Goal: Navigation & Orientation: Find specific page/section

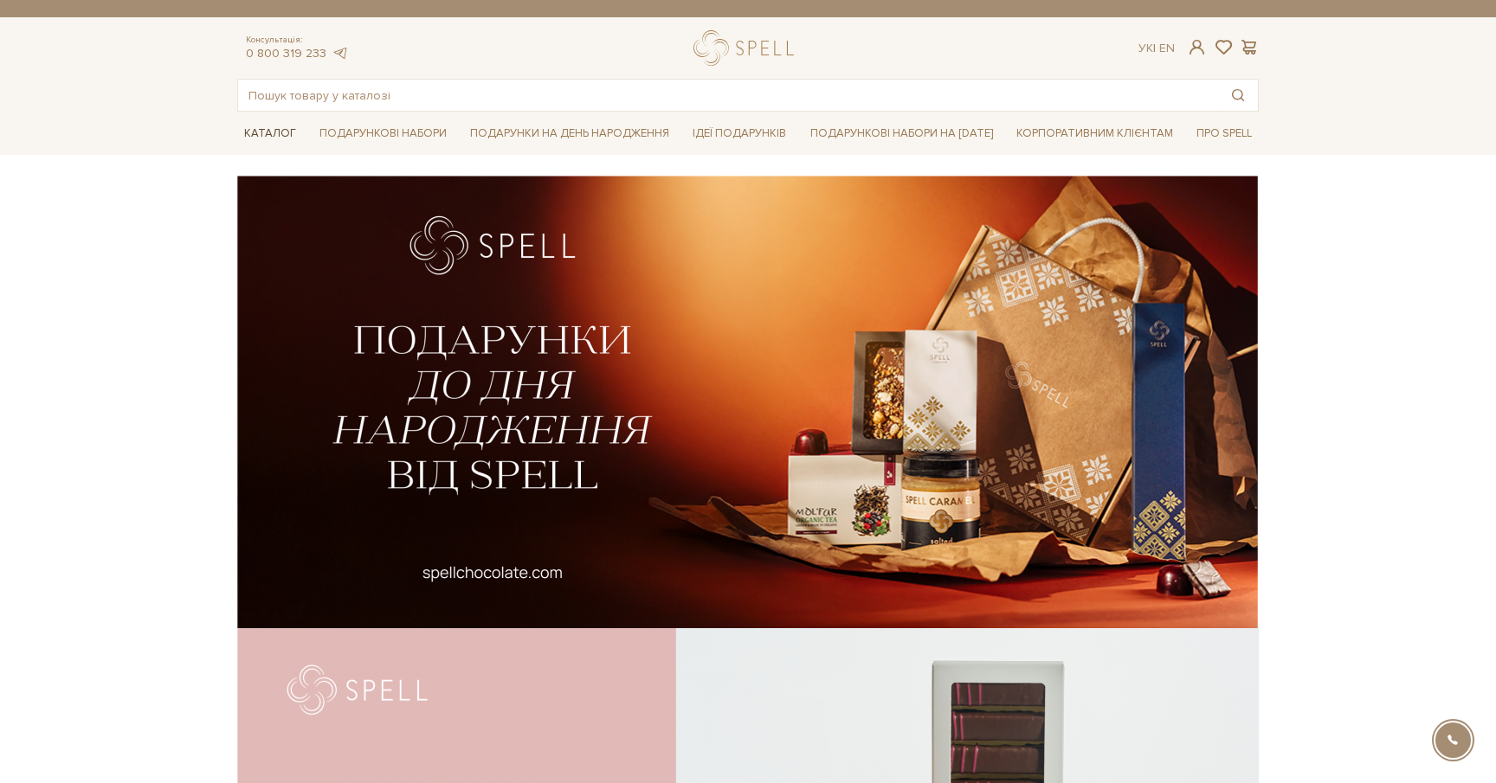
click at [266, 132] on link "Каталог" at bounding box center [270, 133] width 66 height 27
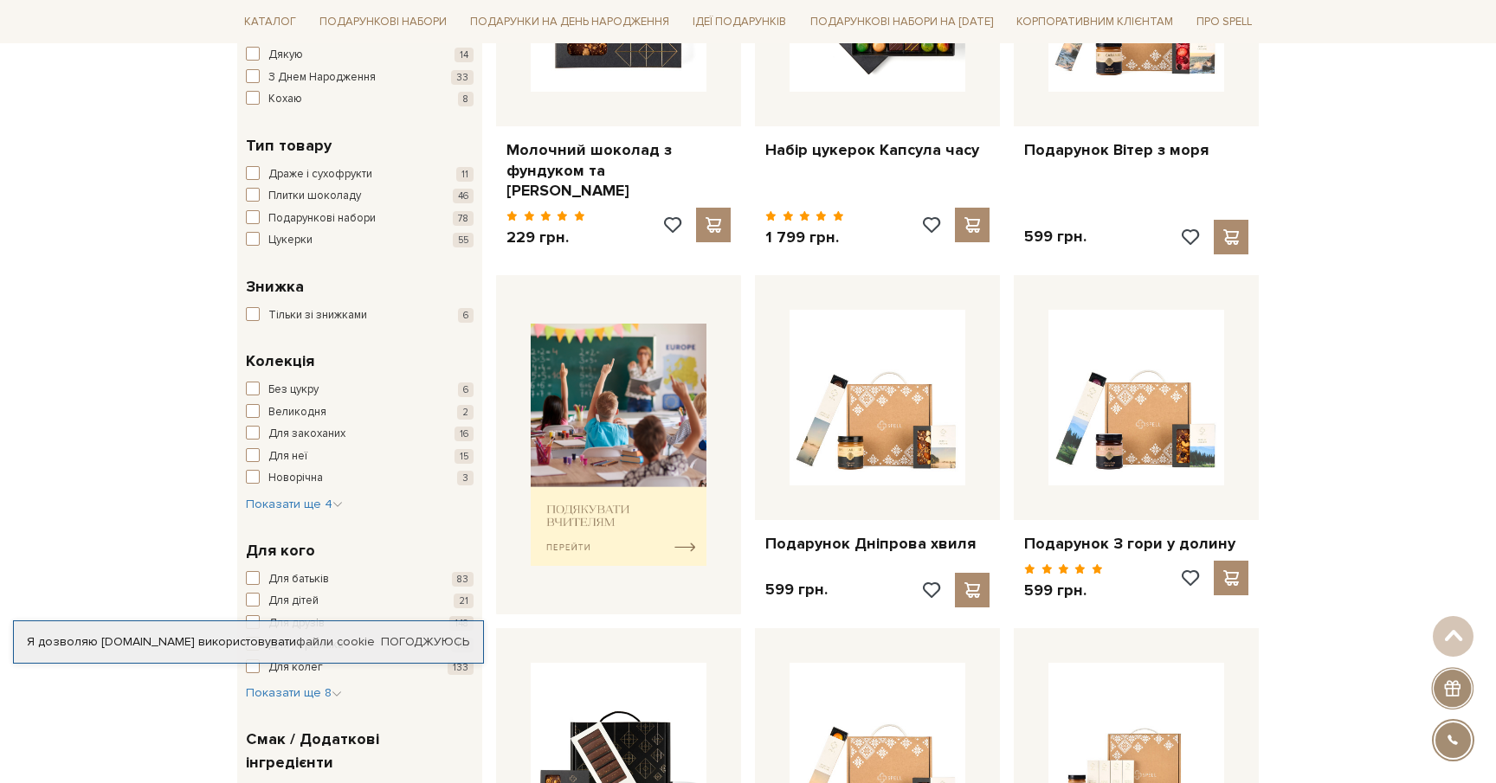
scroll to position [328, 0]
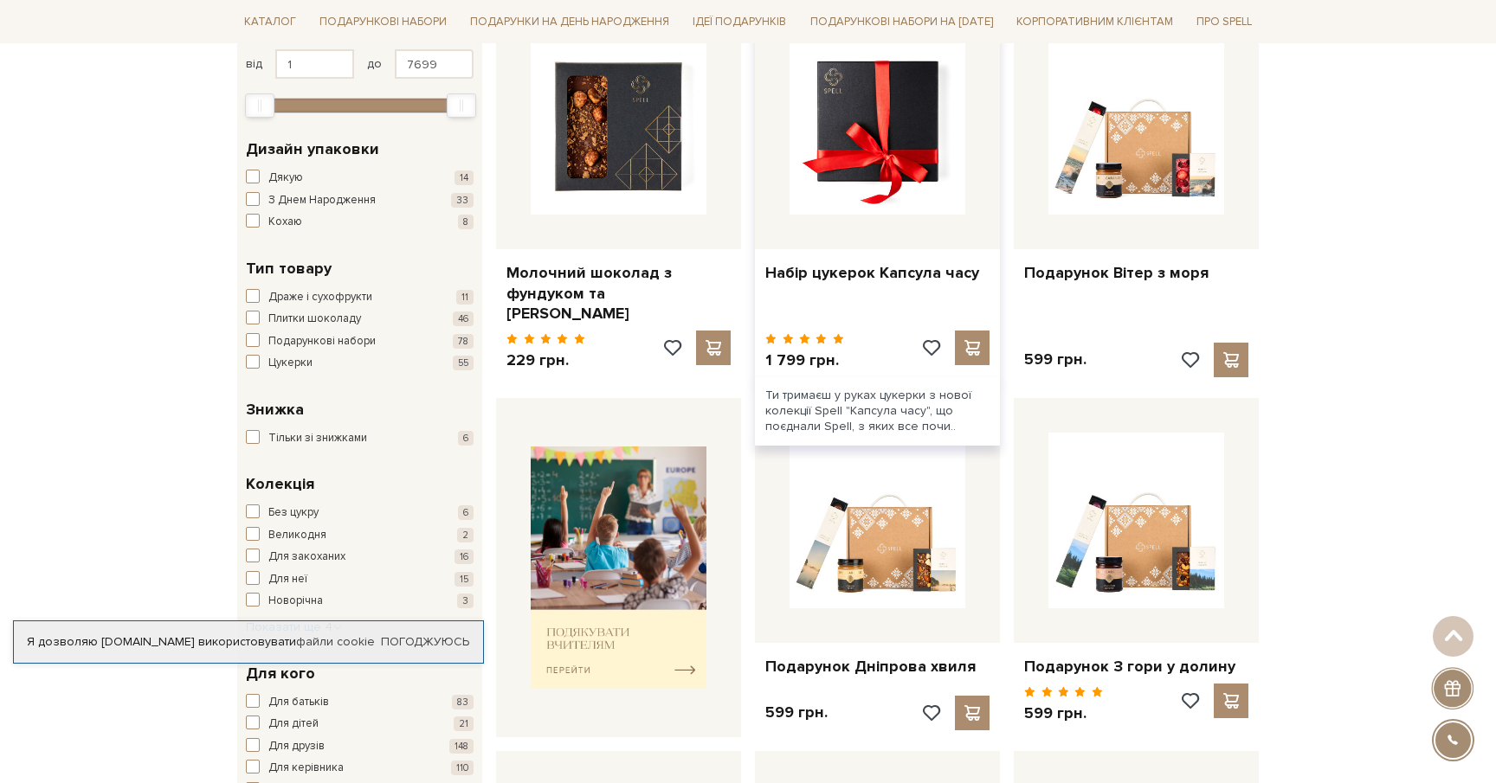
click at [891, 153] on img at bounding box center [877, 127] width 176 height 176
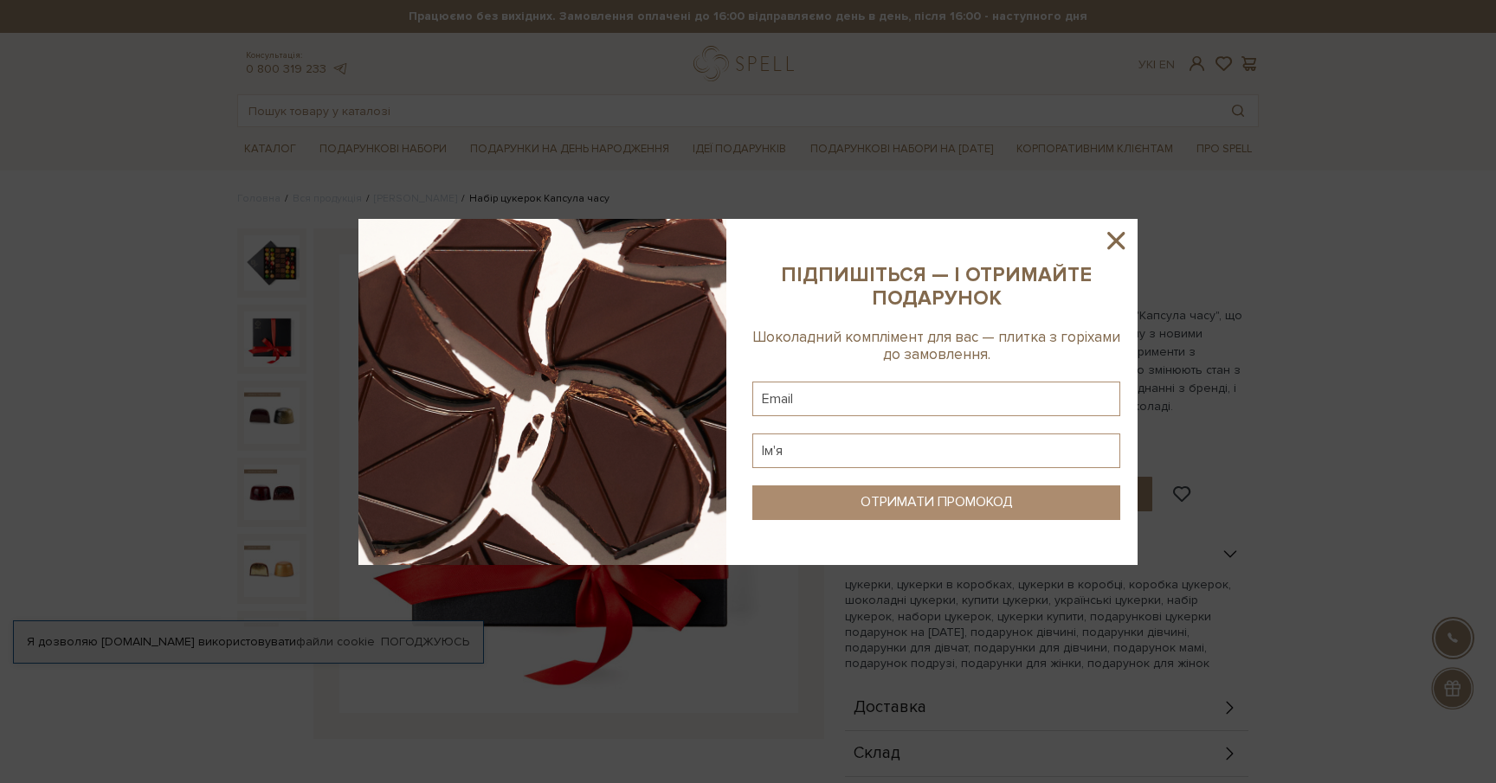
click at [1113, 237] on icon at bounding box center [1115, 240] width 17 height 17
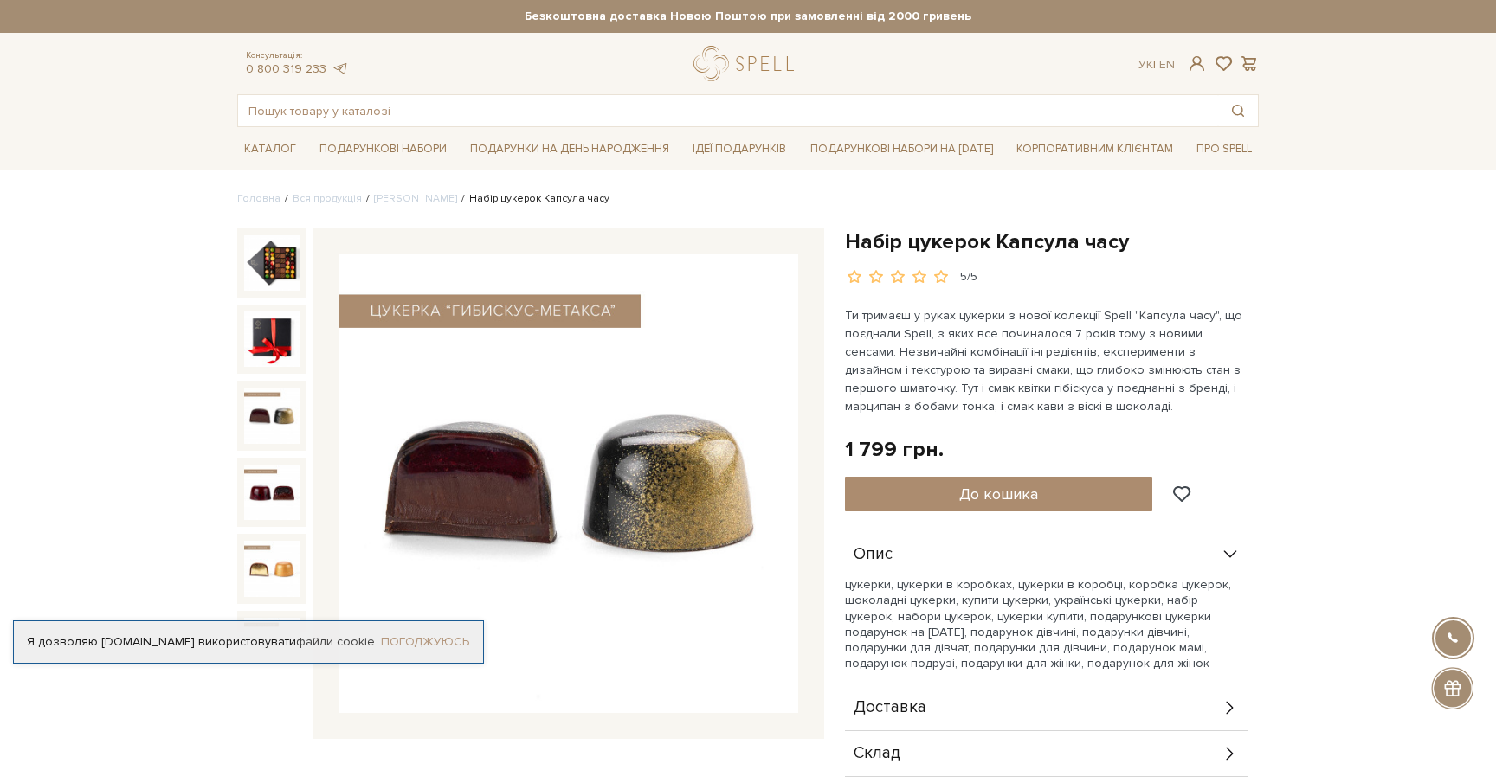
click at [423, 641] on link "Погоджуюсь" at bounding box center [425, 642] width 88 height 16
